Goal: Complete application form

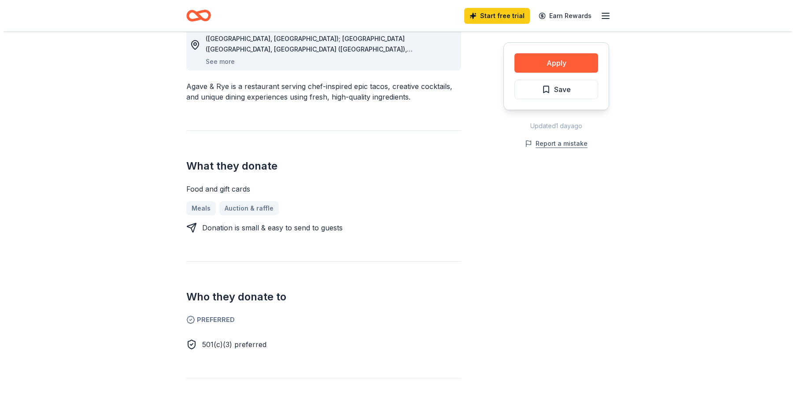
scroll to position [269, 0]
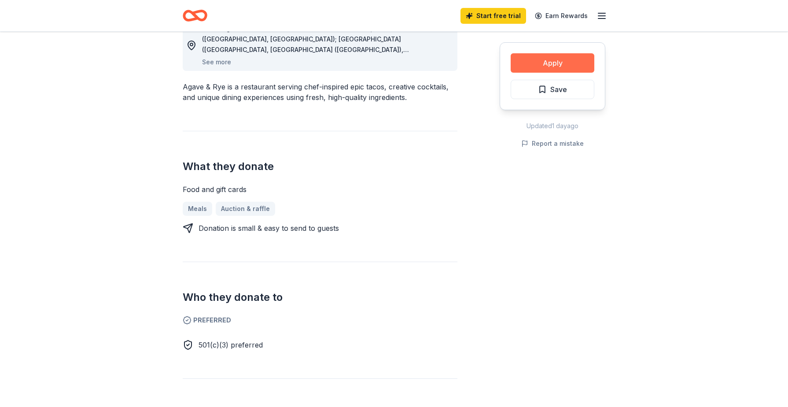
click at [548, 61] on button "Apply" at bounding box center [553, 62] width 84 height 19
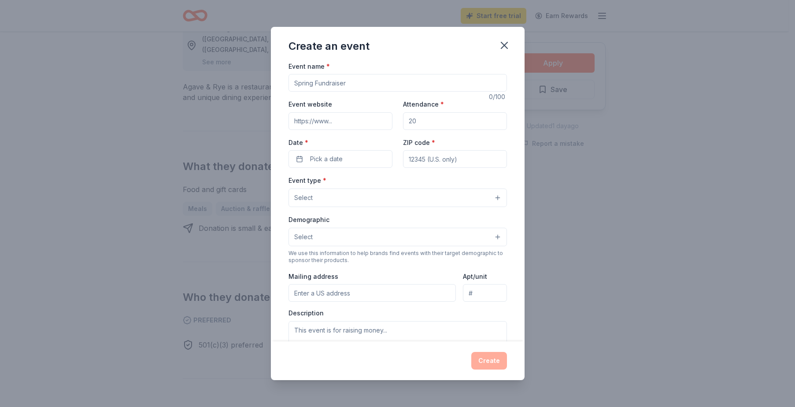
scroll to position [0, 0]
click at [490, 238] on button "Select" at bounding box center [397, 238] width 218 height 18
click at [491, 201] on div "Event type * Select Demographic Select All genders Mostly men Mostly women All …" at bounding box center [397, 268] width 218 height 185
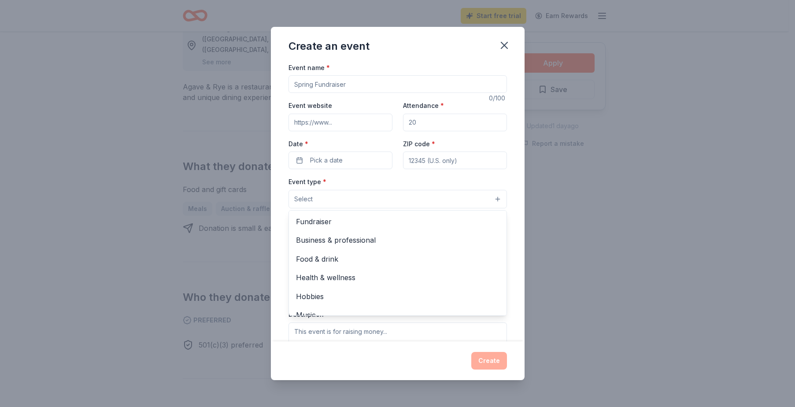
click at [451, 202] on button "Select" at bounding box center [397, 199] width 218 height 18
click at [374, 86] on div "Event name * 0 /100 Event website Attendance * Date * Pick a date ZIP code * Ev…" at bounding box center [397, 265] width 218 height 407
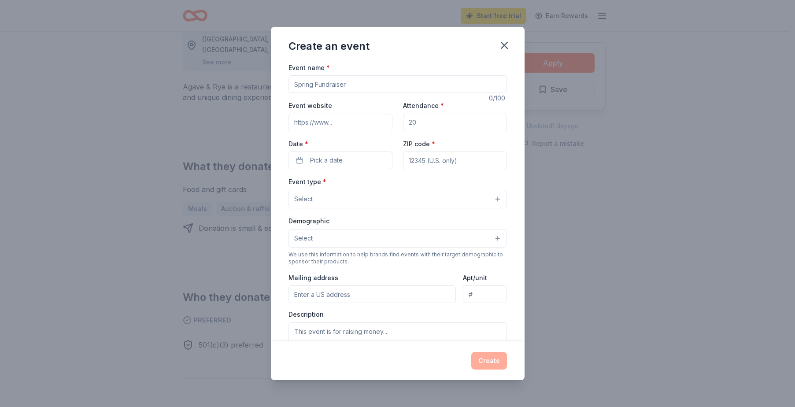
click at [365, 81] on input "Event name *" at bounding box center [397, 84] width 218 height 18
click at [368, 162] on button "Pick a date" at bounding box center [340, 161] width 104 height 18
click at [385, 183] on button "Go to next month" at bounding box center [386, 184] width 12 height 12
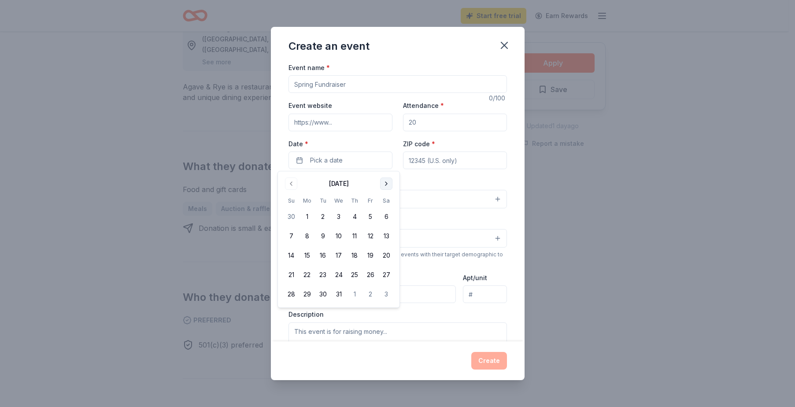
click at [385, 183] on button "Go to next month" at bounding box center [386, 184] width 12 height 12
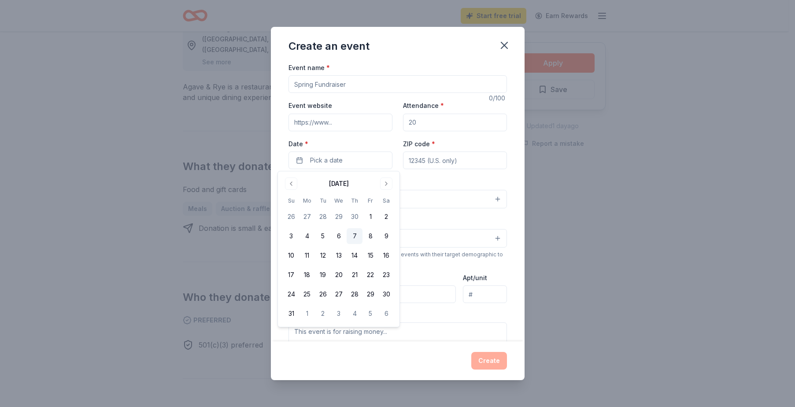
click at [353, 236] on button "7" at bounding box center [355, 236] width 16 height 16
click at [465, 163] on input "ZIP code *" at bounding box center [455, 161] width 104 height 18
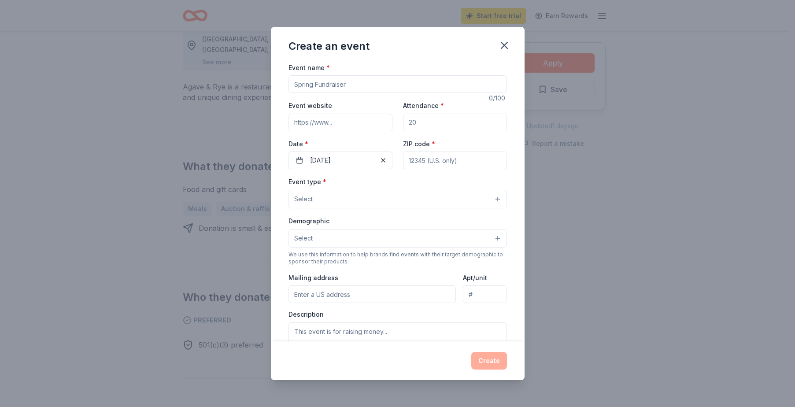
click at [359, 85] on input "Event name *" at bounding box center [397, 84] width 218 height 18
type input "The Ability Affair"
click at [507, 45] on icon "button" at bounding box center [504, 45] width 12 height 12
click at [501, 46] on icon "button" at bounding box center [504, 45] width 12 height 12
